Goal: Check status

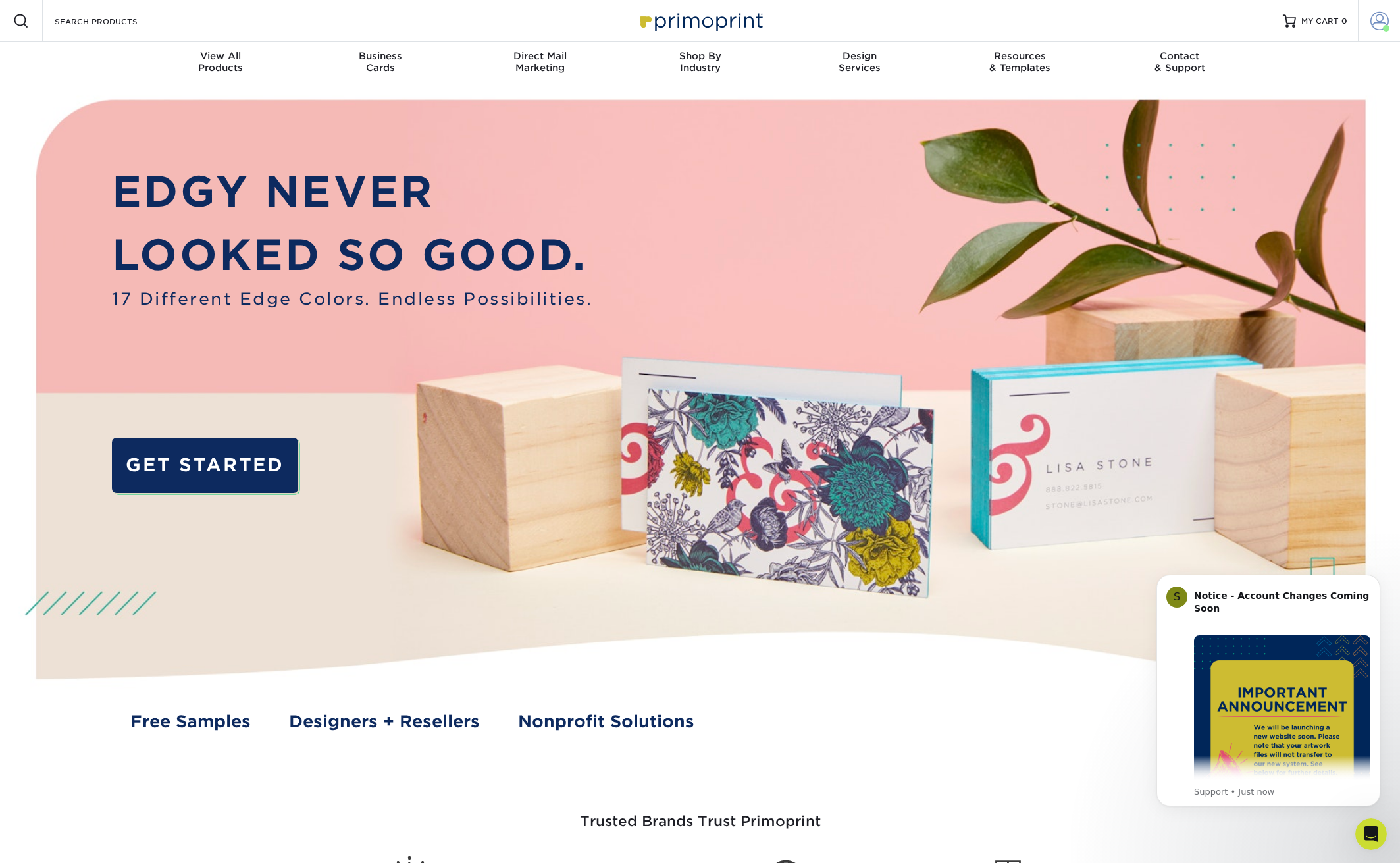
click at [1375, 15] on span at bounding box center [1380, 21] width 18 height 18
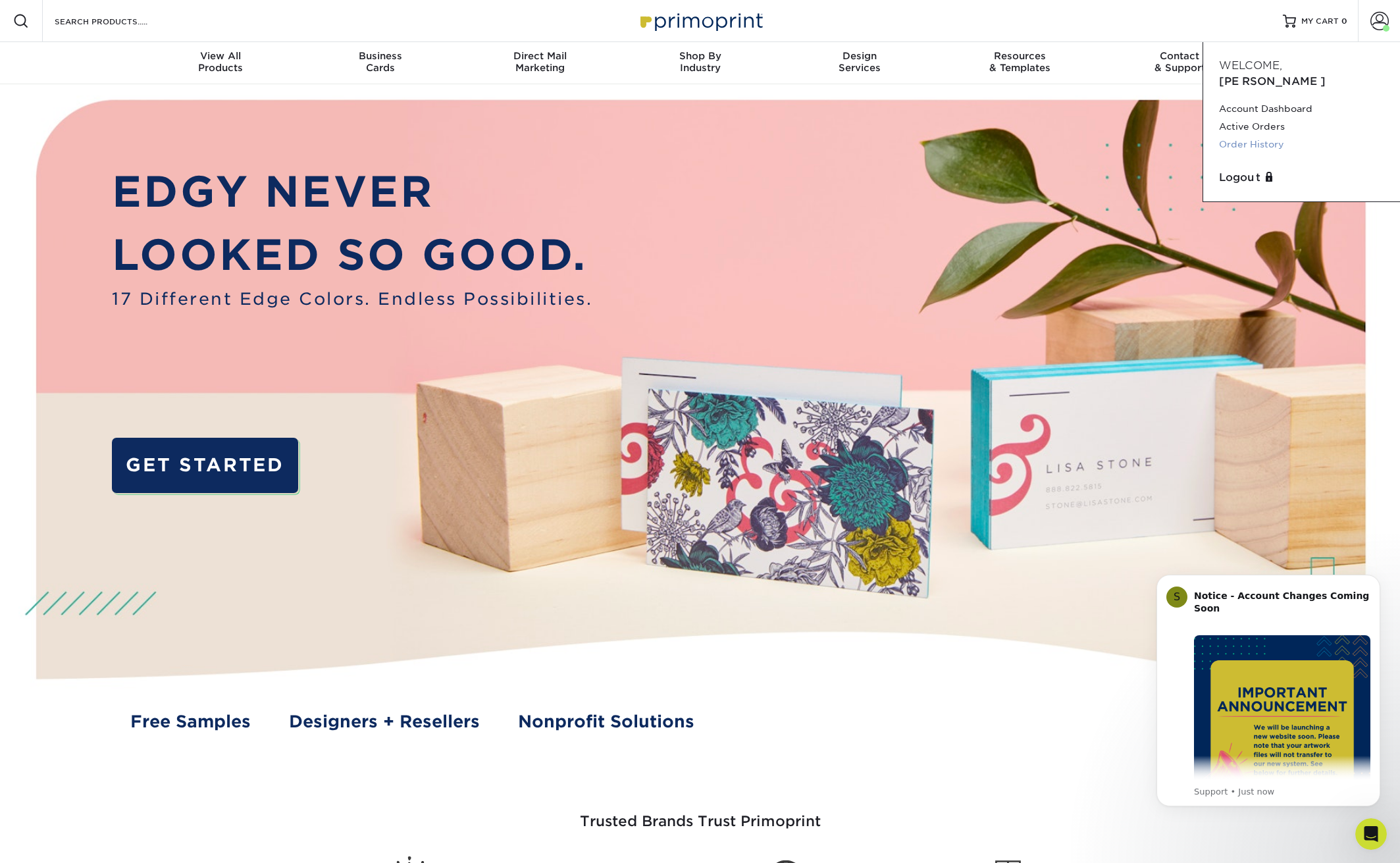
click at [1263, 135] on link "Order History" at bounding box center [1302, 144] width 166 height 18
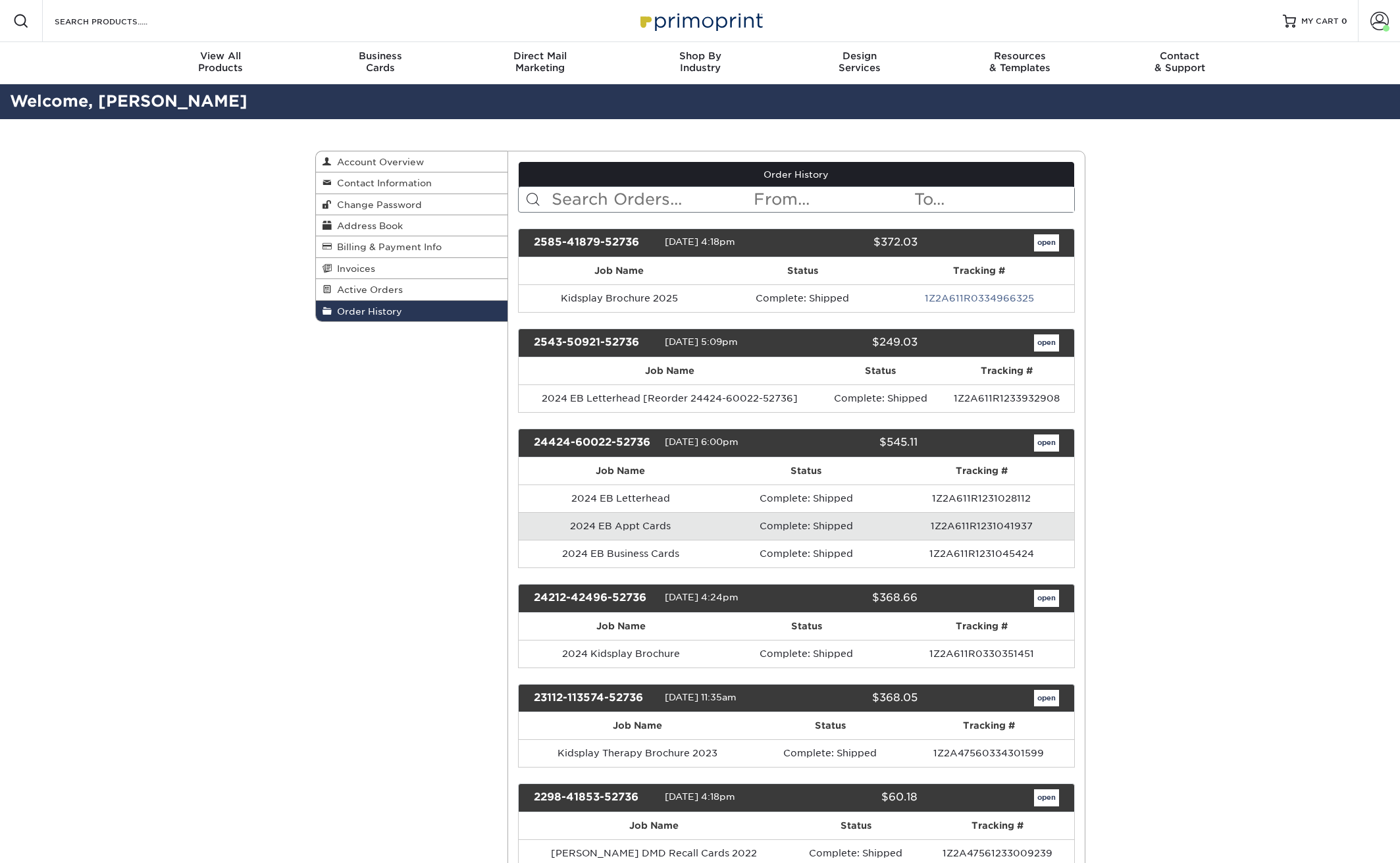
click at [904, 242] on div "$372.03" at bounding box center [857, 243] width 141 height 17
copy div "2585-41879-52736 [DATE] 4:18pm"
